Goal: Check status: Check status

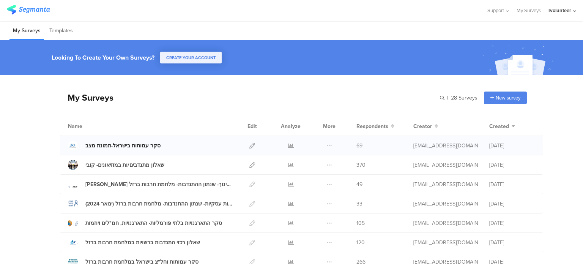
click at [108, 143] on div "סקר עמותות בישראל-תמונת מצב" at bounding box center [122, 146] width 75 height 8
click at [288, 143] on icon at bounding box center [291, 146] width 6 height 6
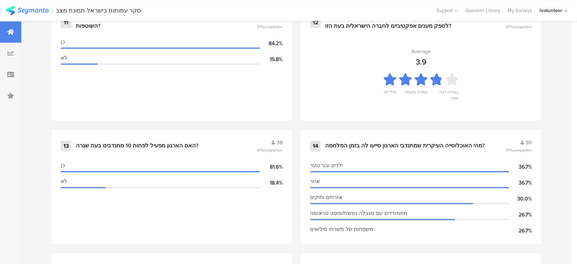
scroll to position [904, 0]
